Goal: Obtain resource: Download file/media

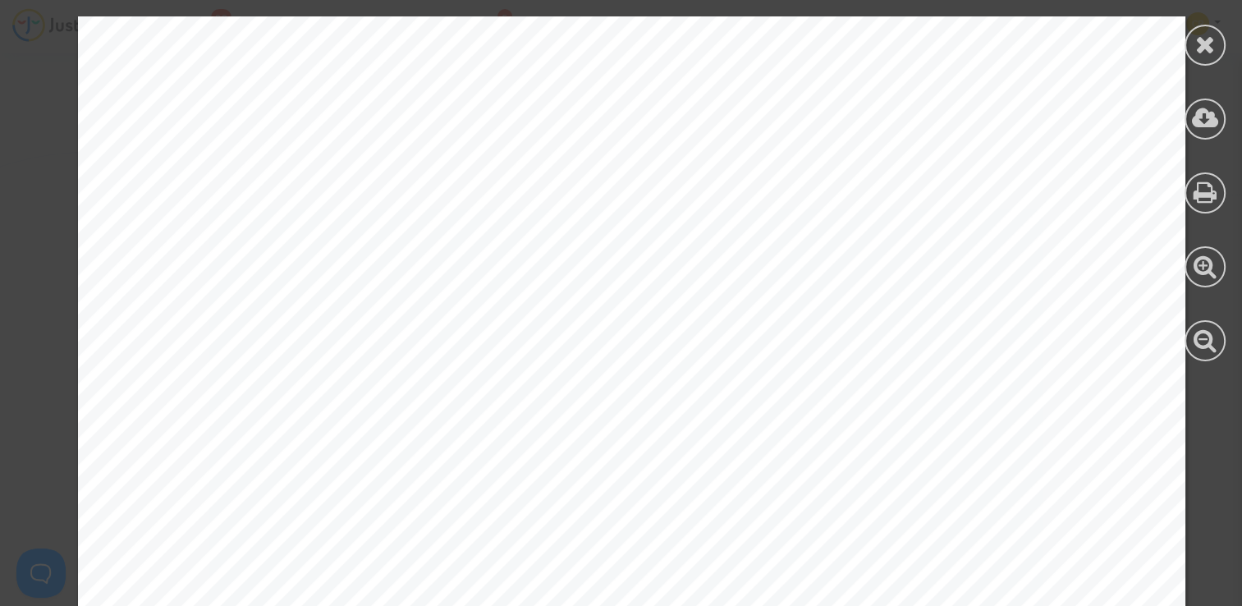
scroll to position [642, 0]
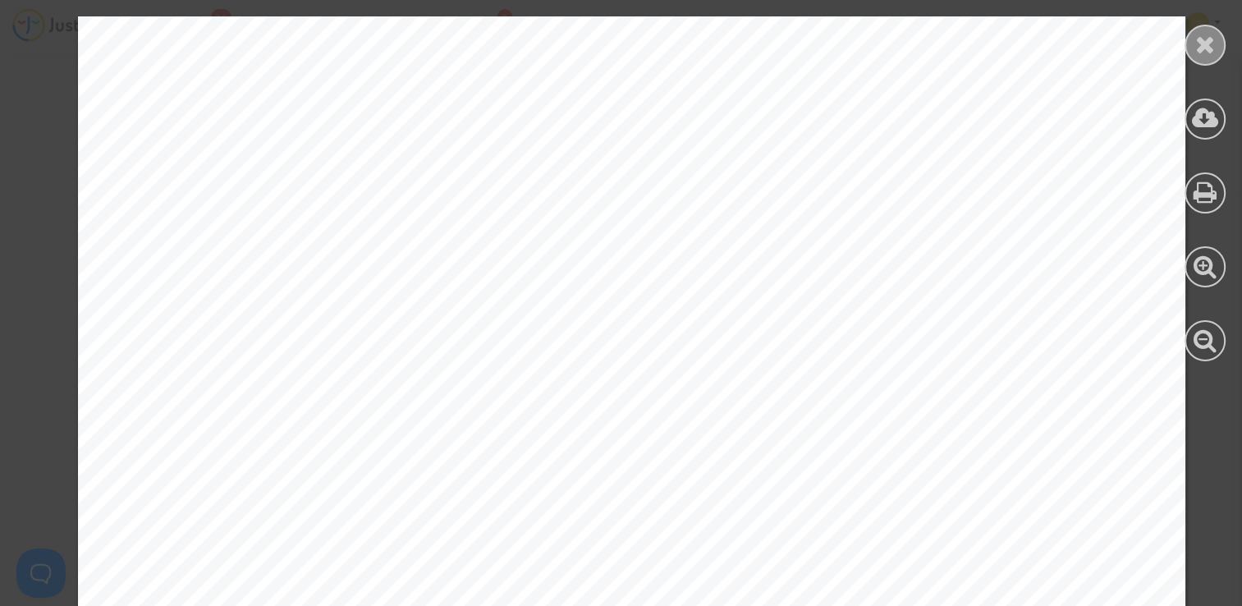
click at [1187, 49] on div at bounding box center [1204, 45] width 41 height 41
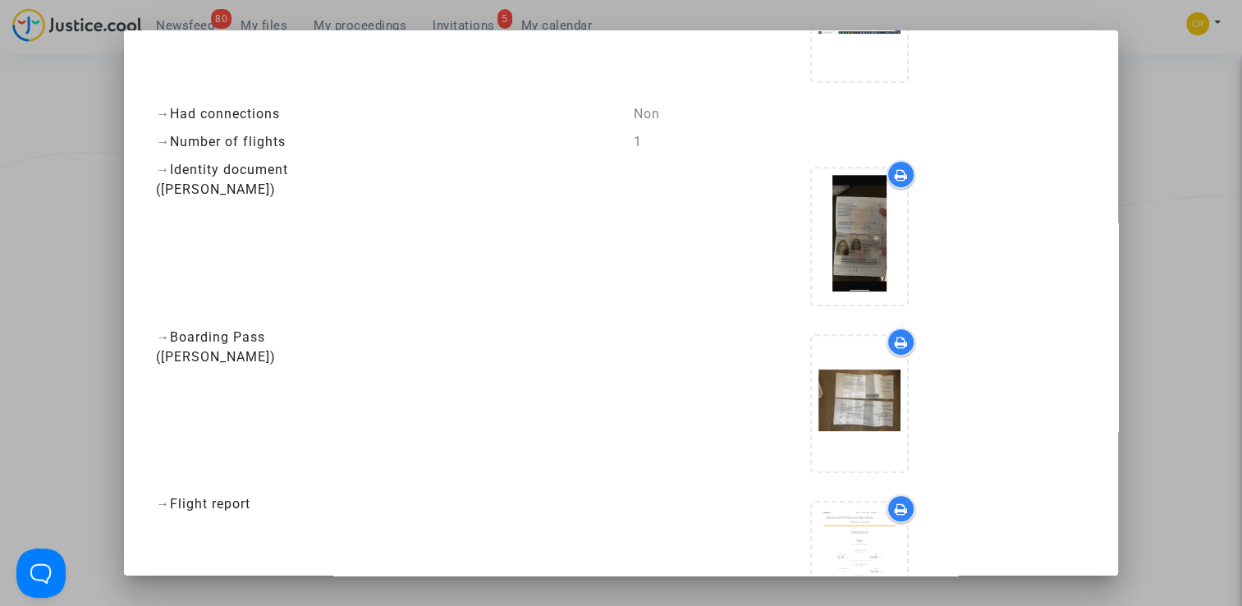
scroll to position [164, 0]
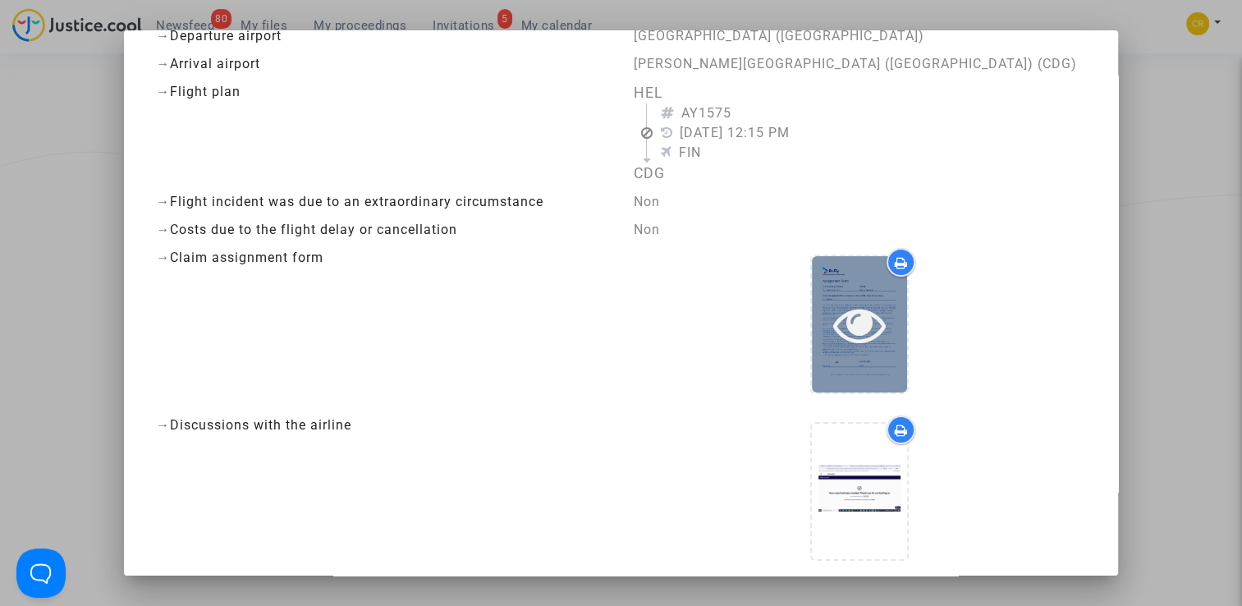
click at [844, 355] on div at bounding box center [859, 323] width 95 height 135
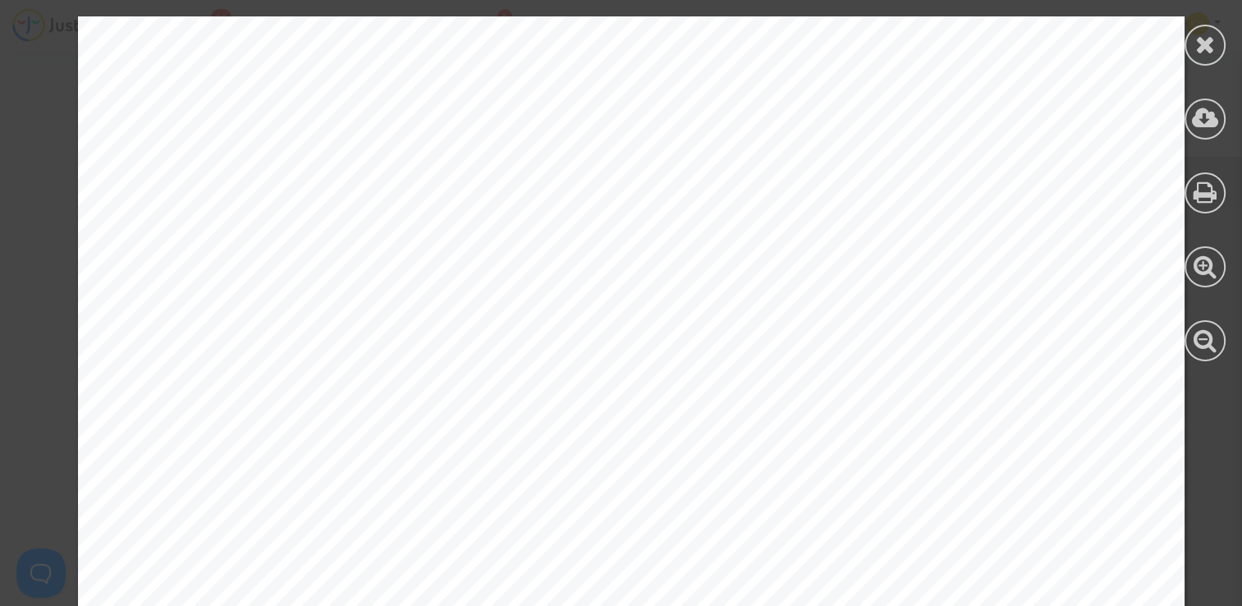
scroll to position [656, 0]
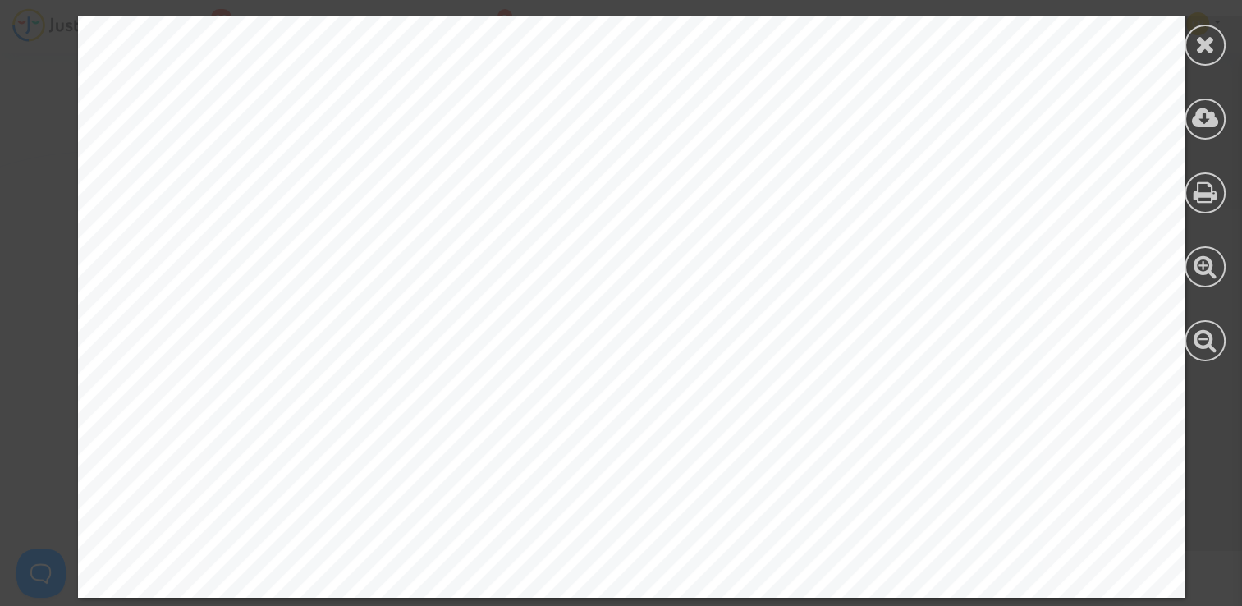
click at [1201, 48] on icon at bounding box center [1205, 44] width 21 height 25
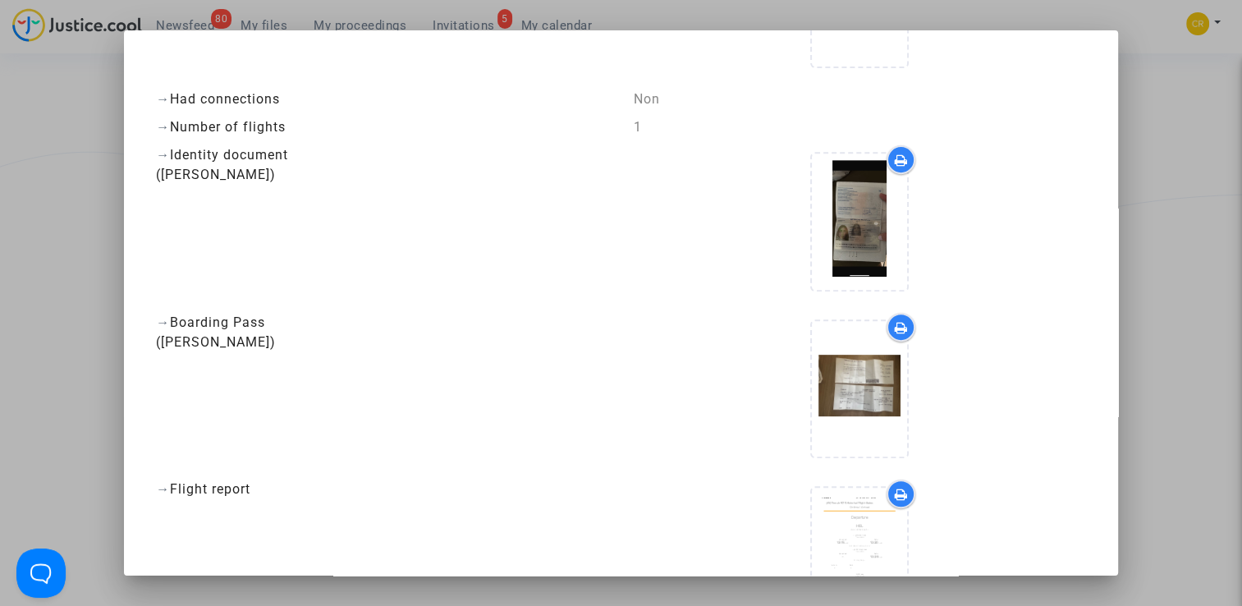
click at [1201, 145] on div at bounding box center [621, 303] width 1242 height 606
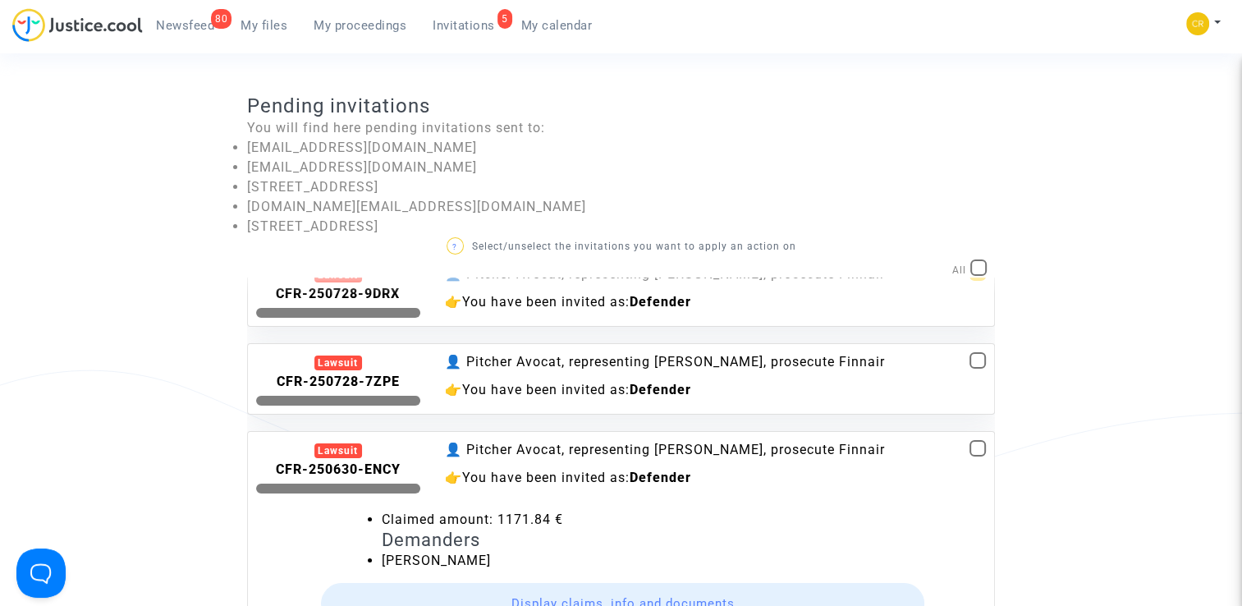
scroll to position [218, 0]
